Goal: Task Accomplishment & Management: Complete application form

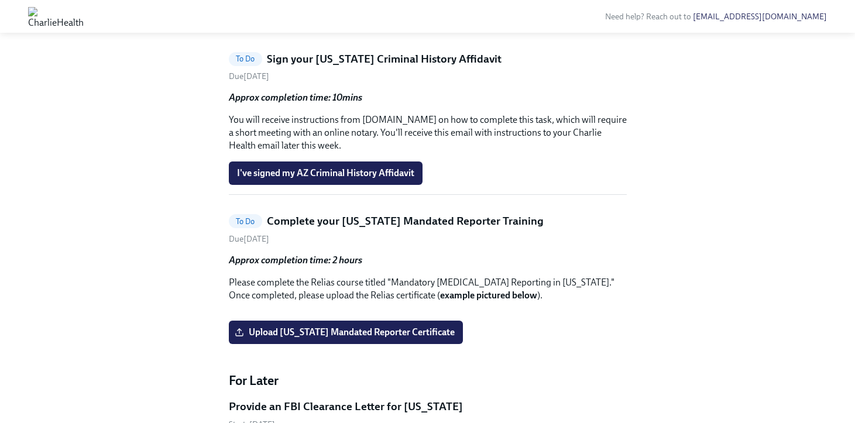
scroll to position [1241, 0]
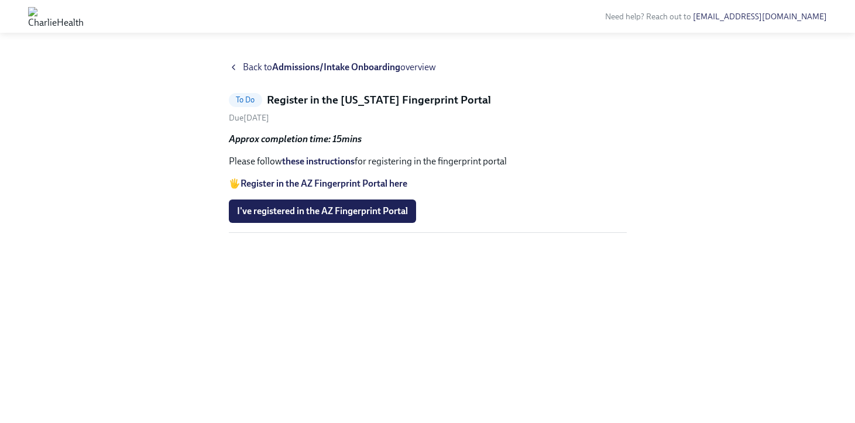
click at [309, 160] on link "these instructions" at bounding box center [318, 161] width 73 height 11
click at [371, 210] on span "I've registered in the AZ Fingerprint Portal" at bounding box center [322, 212] width 171 height 12
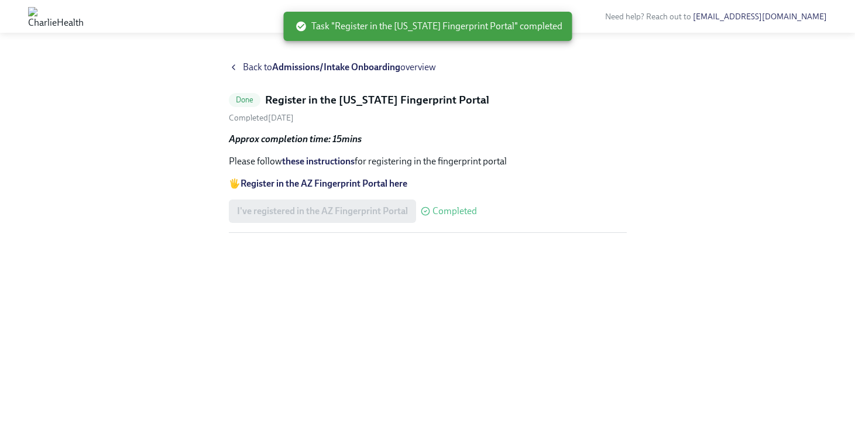
click at [231, 63] on icon at bounding box center [233, 67] width 9 height 9
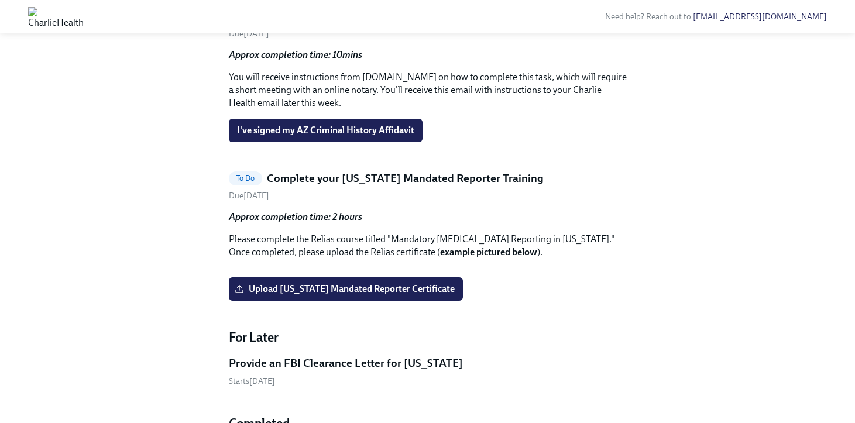
scroll to position [1115, 0]
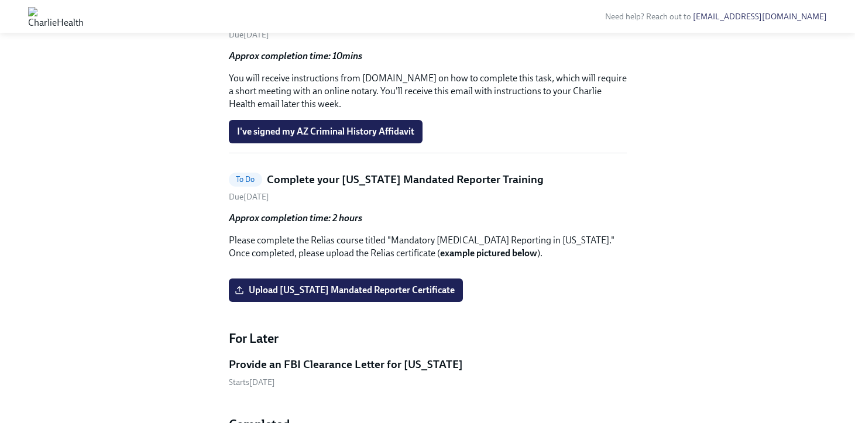
click at [374, 25] on h5 "Sign your [US_STATE] Criminal History Affidavit" at bounding box center [384, 16] width 235 height 15
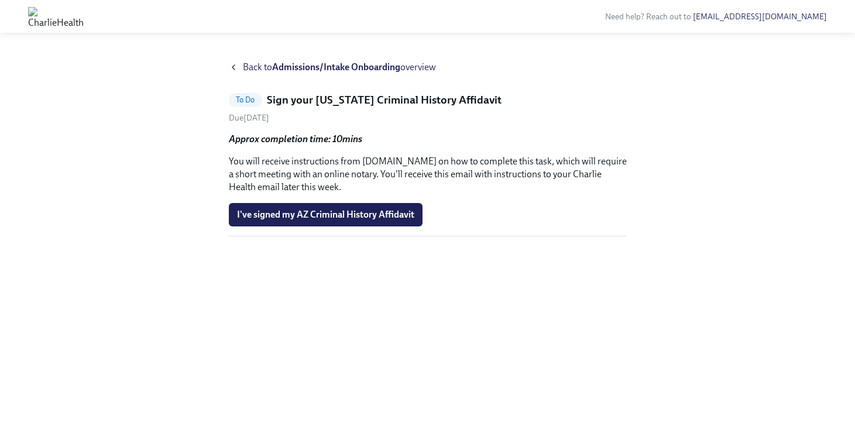
click at [237, 61] on div "Back to Admissions/Intake Onboarding overview" at bounding box center [428, 67] width 398 height 13
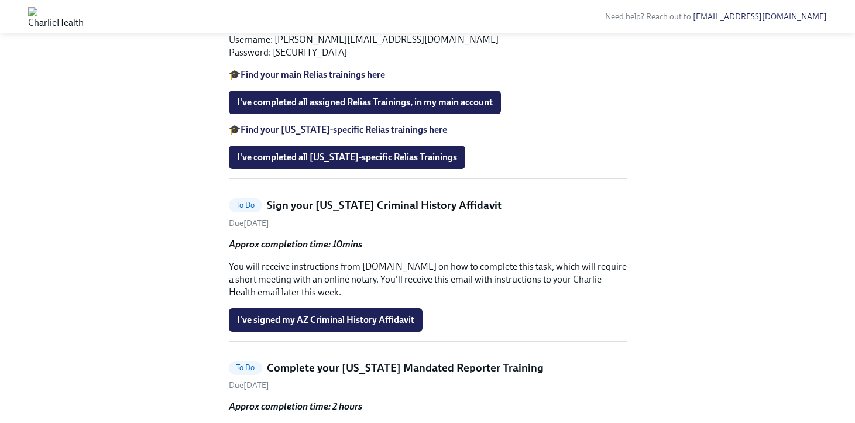
scroll to position [925, 0]
